Goal: Check status

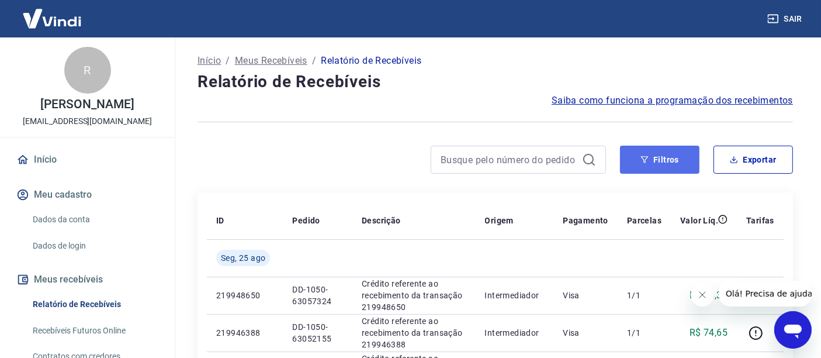
click at [666, 156] on button "Filtros" at bounding box center [659, 159] width 79 height 28
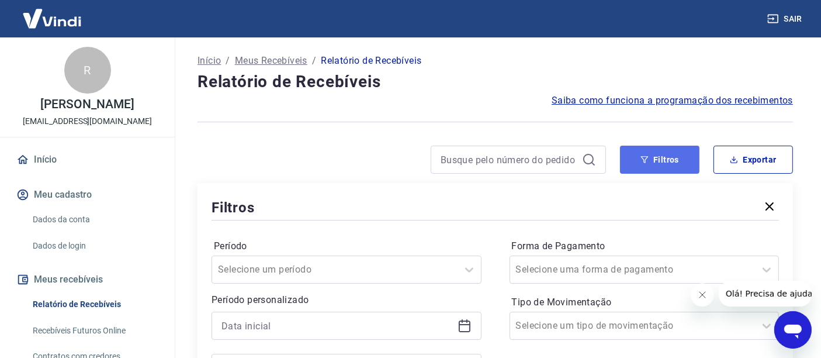
click at [666, 157] on button "Filtros" at bounding box center [659, 159] width 79 height 28
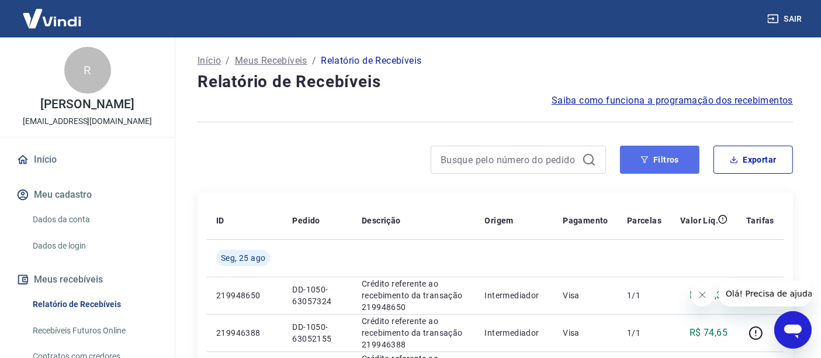
click at [644, 160] on icon "button" at bounding box center [644, 159] width 8 height 8
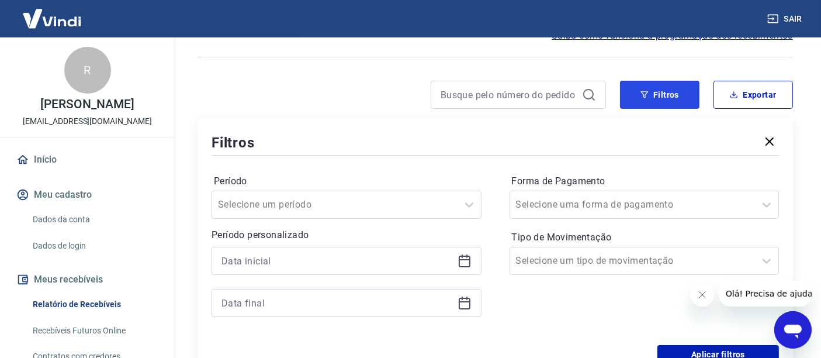
scroll to position [130, 0]
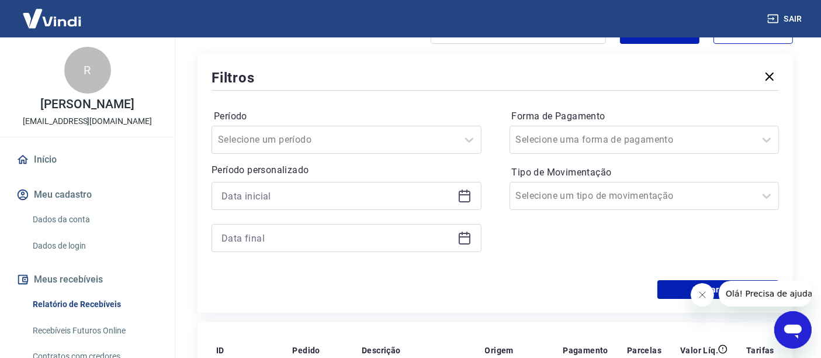
click at [466, 198] on icon at bounding box center [464, 196] width 14 height 14
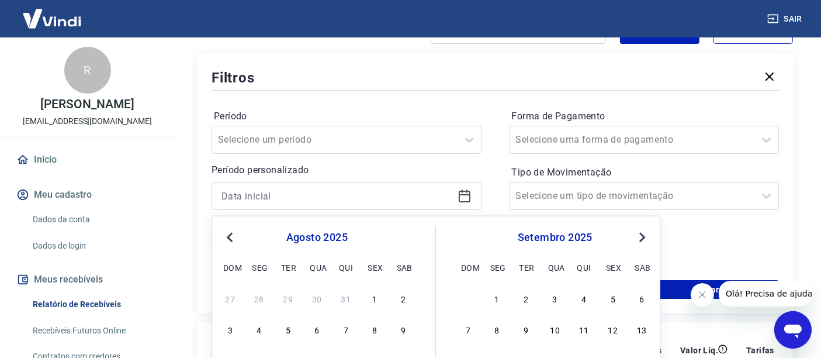
click at [288, 328] on div "5" at bounding box center [288, 329] width 14 height 14
type input "05/08/2025"
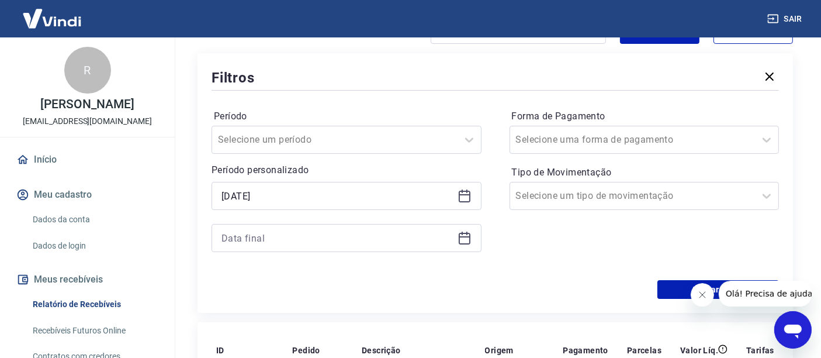
click at [466, 240] on icon at bounding box center [464, 238] width 14 height 14
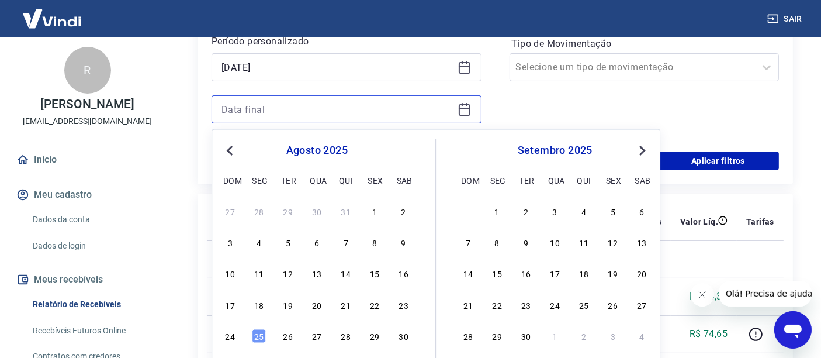
scroll to position [259, 0]
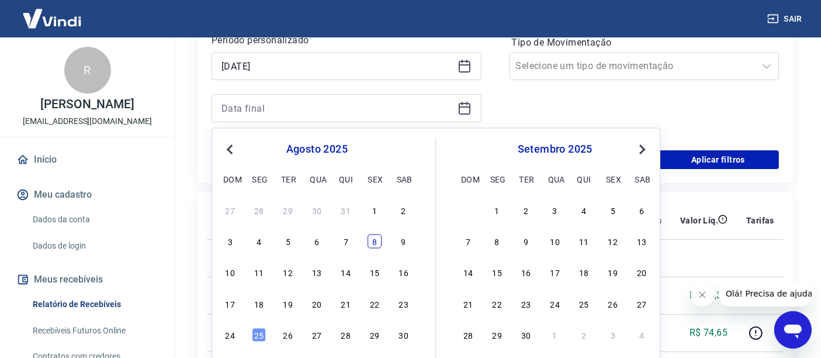
click at [374, 241] on div "8" at bounding box center [374, 241] width 14 height 14
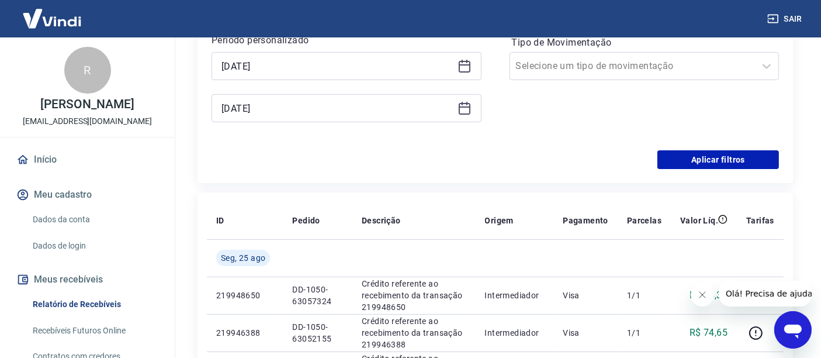
type input "08/08/2025"
click at [724, 159] on button "Aplicar filtros" at bounding box center [718, 159] width 122 height 19
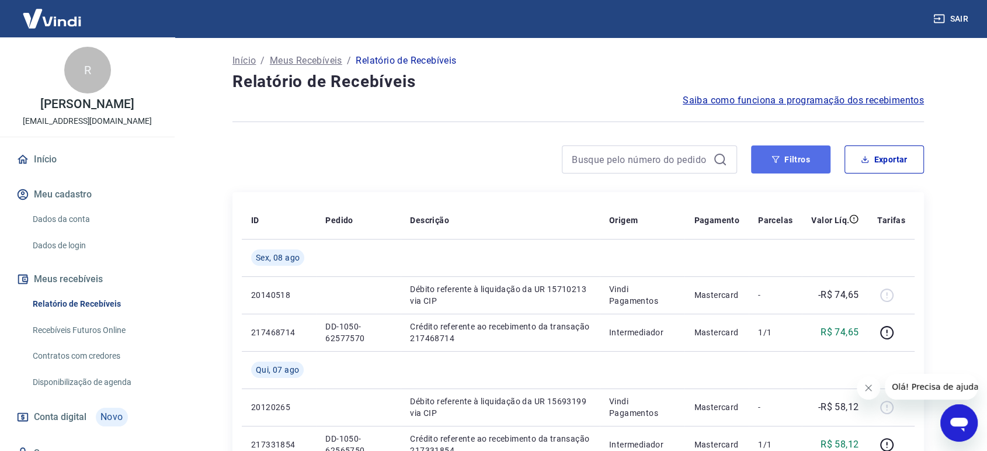
click at [785, 158] on button "Filtros" at bounding box center [790, 159] width 79 height 28
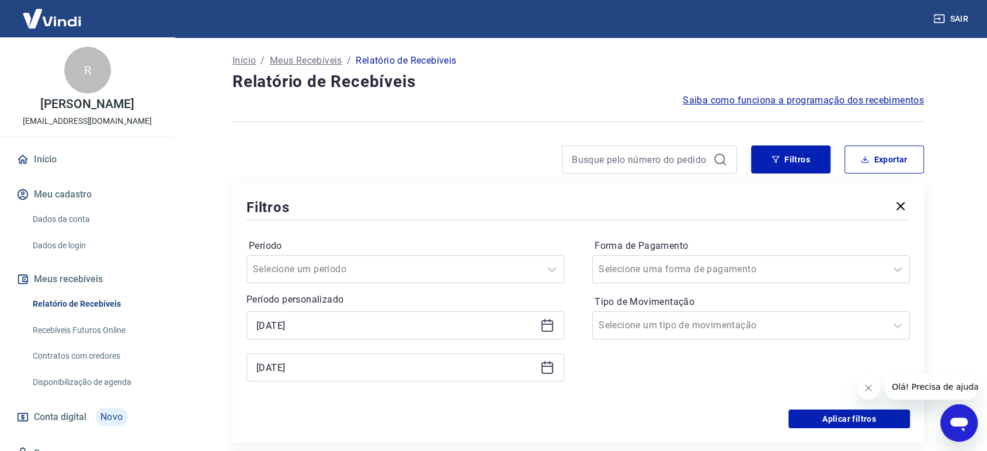
click at [547, 326] on icon at bounding box center [547, 325] width 14 height 14
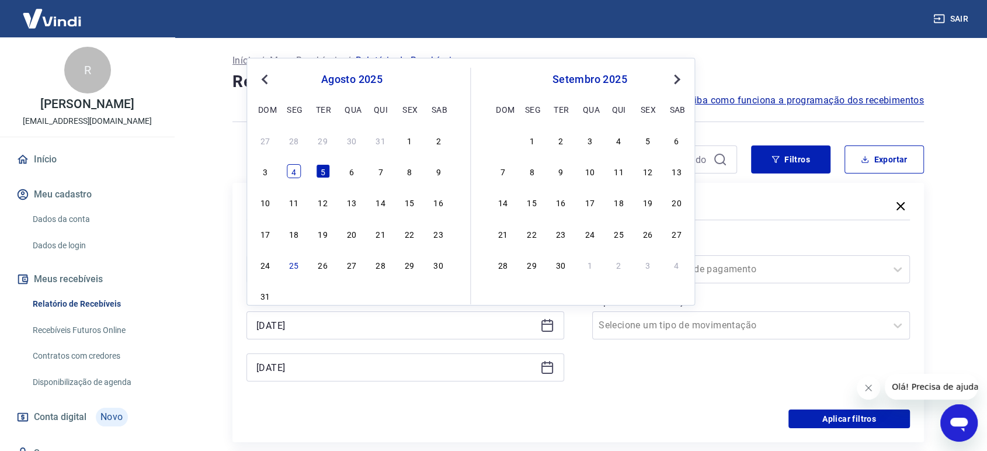
click at [292, 175] on div "4" at bounding box center [294, 171] width 14 height 14
type input "04/08/2025"
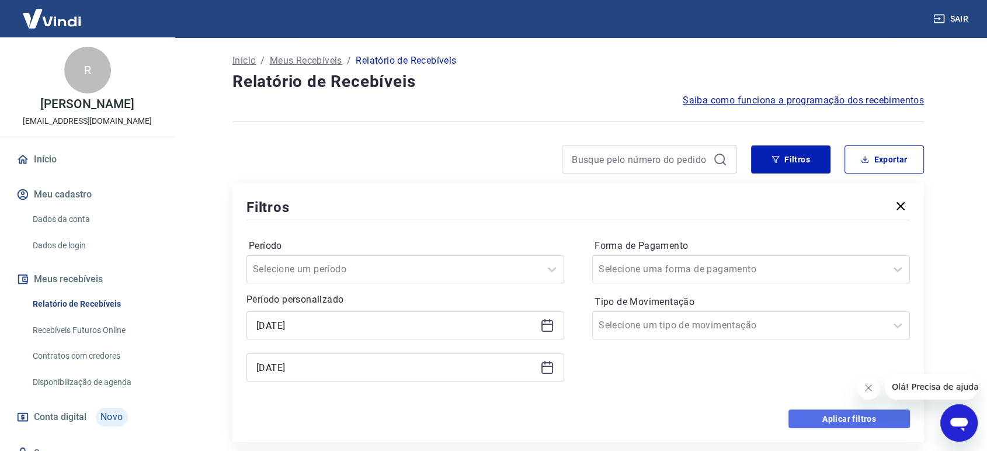
click at [830, 357] on button "Aplicar filtros" at bounding box center [850, 419] width 122 height 19
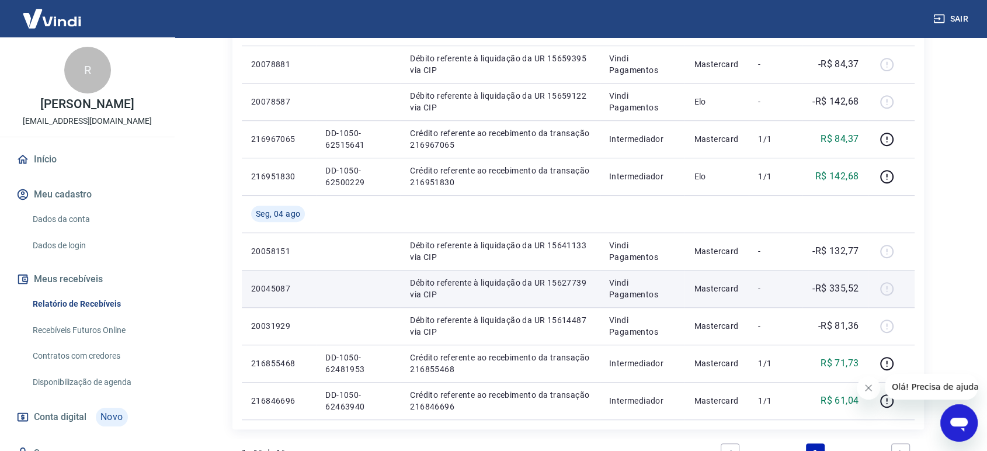
scroll to position [584, 0]
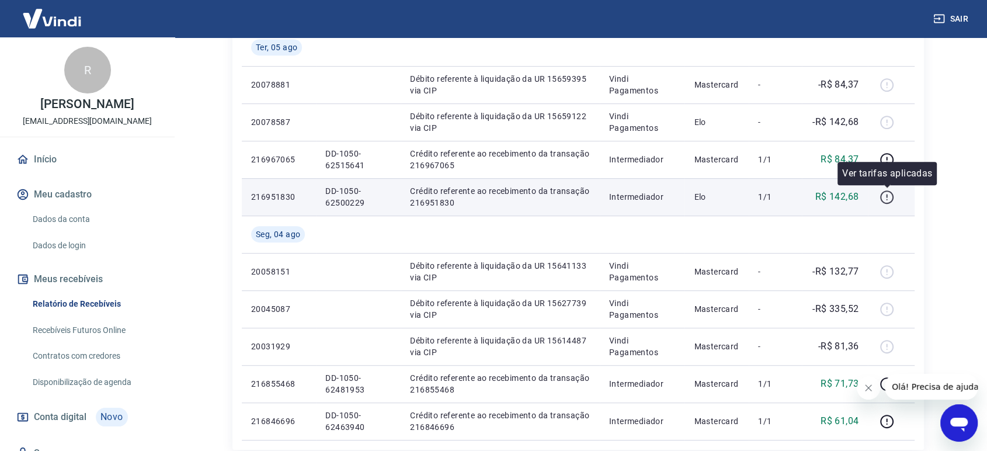
click at [830, 192] on icon "button" at bounding box center [887, 197] width 15 height 15
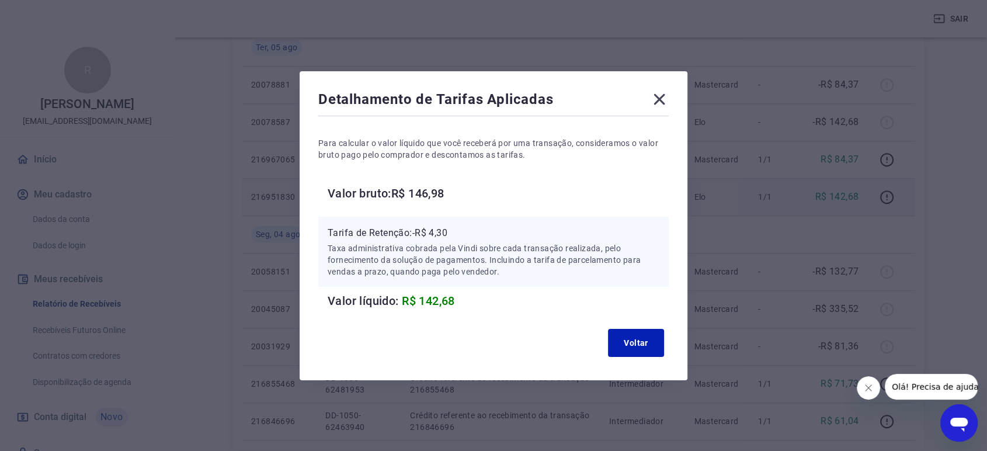
click at [668, 99] on icon at bounding box center [659, 99] width 19 height 19
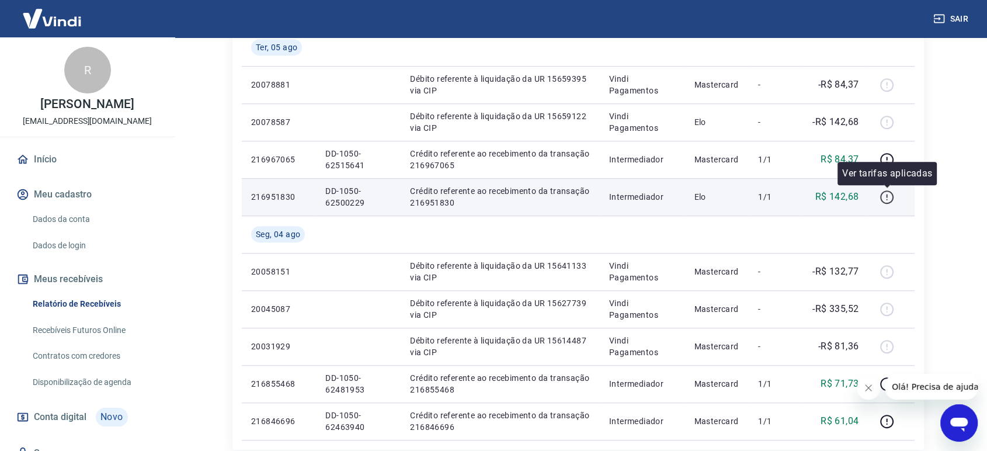
click at [830, 196] on icon "button" at bounding box center [887, 197] width 15 height 15
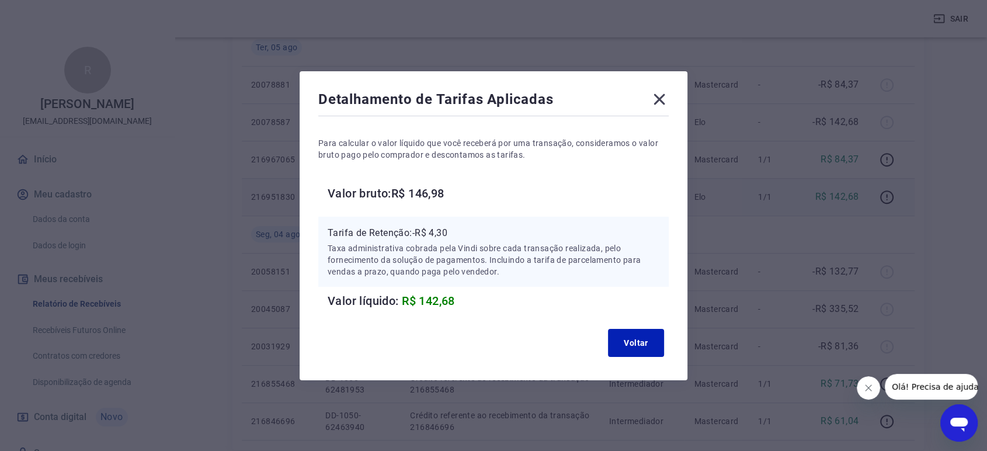
click at [661, 96] on icon at bounding box center [659, 98] width 11 height 11
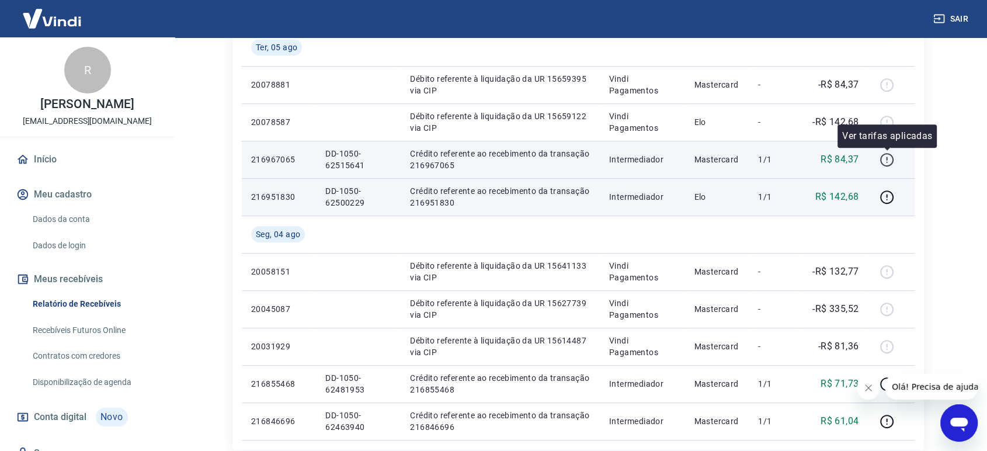
click at [830, 157] on icon "button" at bounding box center [887, 159] width 15 height 15
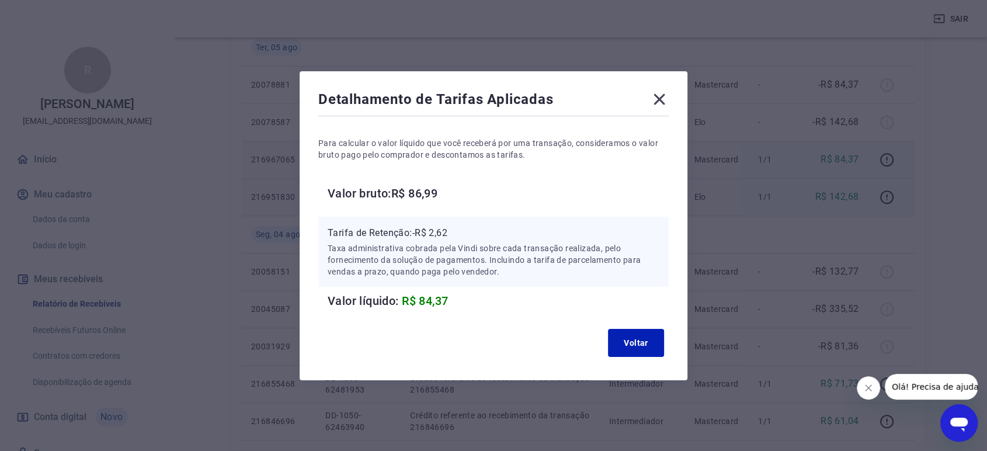
drag, startPoint x: 525, startPoint y: 80, endPoint x: 553, endPoint y: 84, distance: 27.8
click at [526, 80] on div "Detalhamento de Tarifas Aplicadas Para calcular o valor líquido que você recebe…" at bounding box center [494, 225] width 388 height 309
click at [668, 100] on icon at bounding box center [659, 99] width 19 height 19
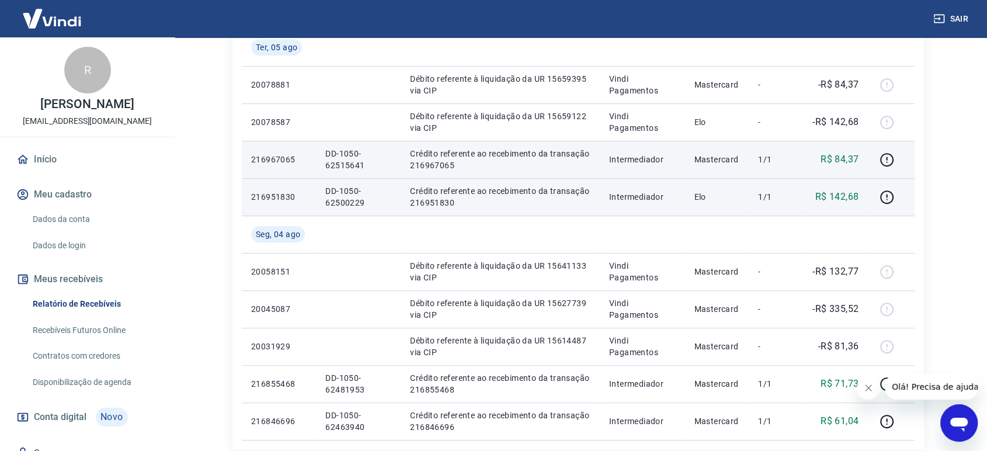
click at [830, 186] on td at bounding box center [891, 196] width 47 height 37
click at [830, 196] on icon "button" at bounding box center [886, 196] width 1 height 4
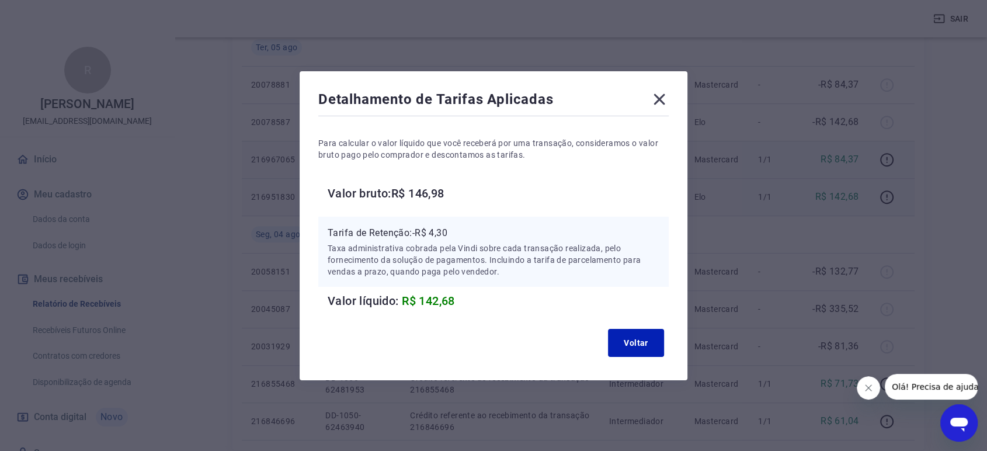
click at [663, 98] on icon at bounding box center [659, 98] width 11 height 11
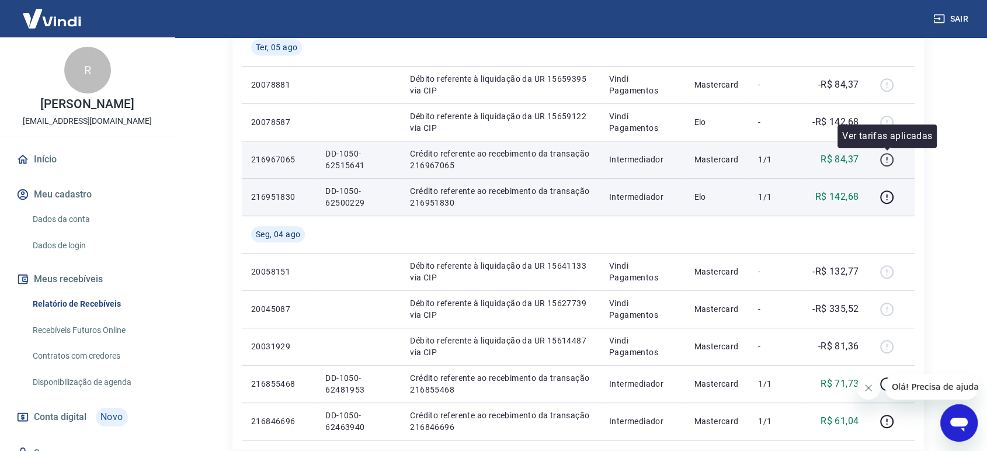
click at [830, 156] on icon "button" at bounding box center [887, 159] width 15 height 15
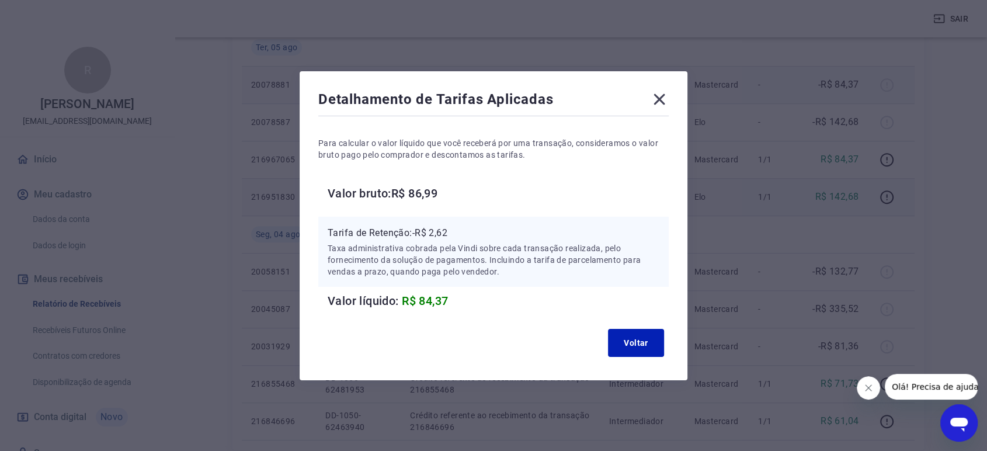
click at [661, 99] on icon at bounding box center [659, 99] width 19 height 19
